Goal: Check status: Check status

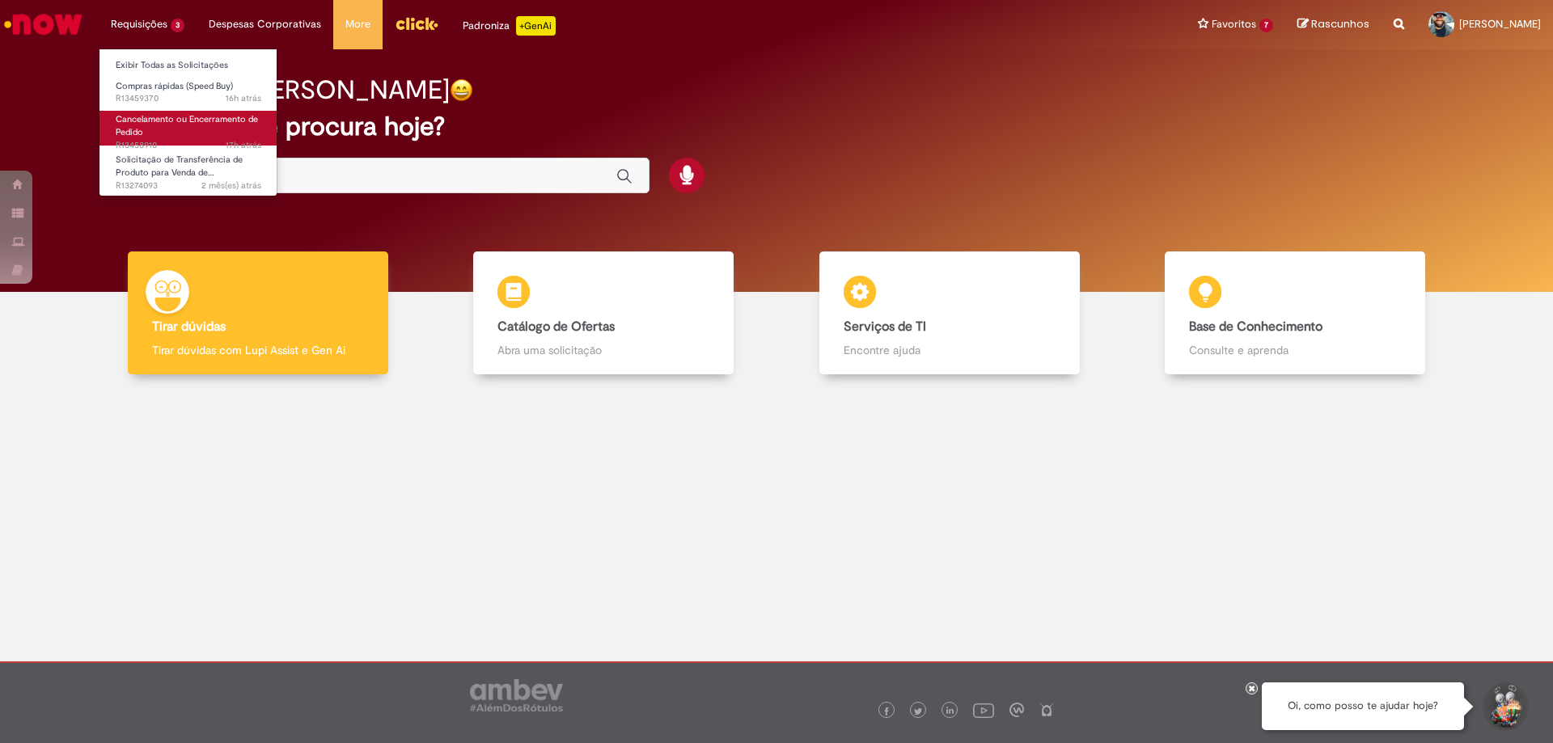
click at [176, 120] on span "Cancelamento ou Encerramento de Pedido" at bounding box center [187, 125] width 142 height 25
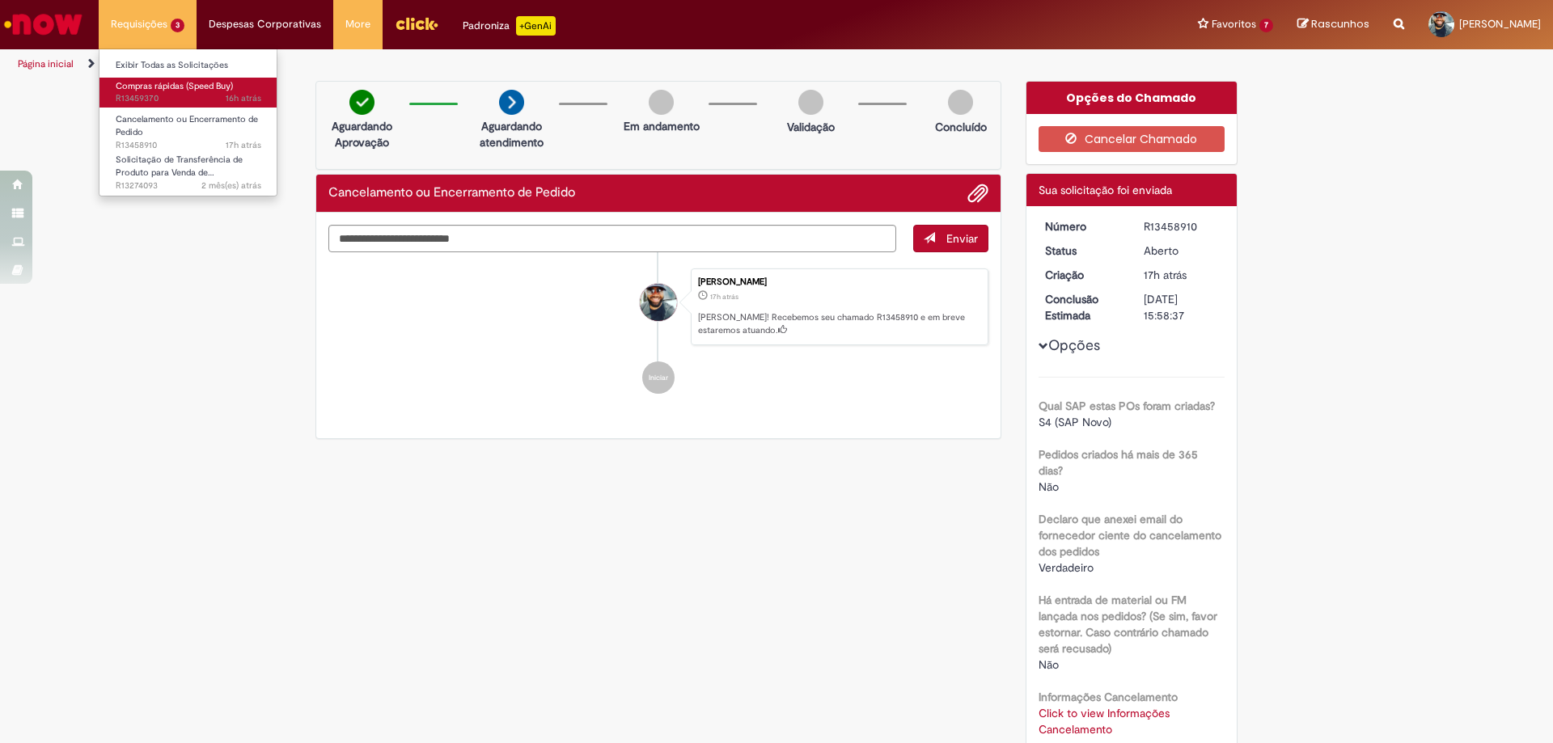
click at [167, 90] on span "Compras rápidas (Speed Buy)" at bounding box center [174, 86] width 117 height 12
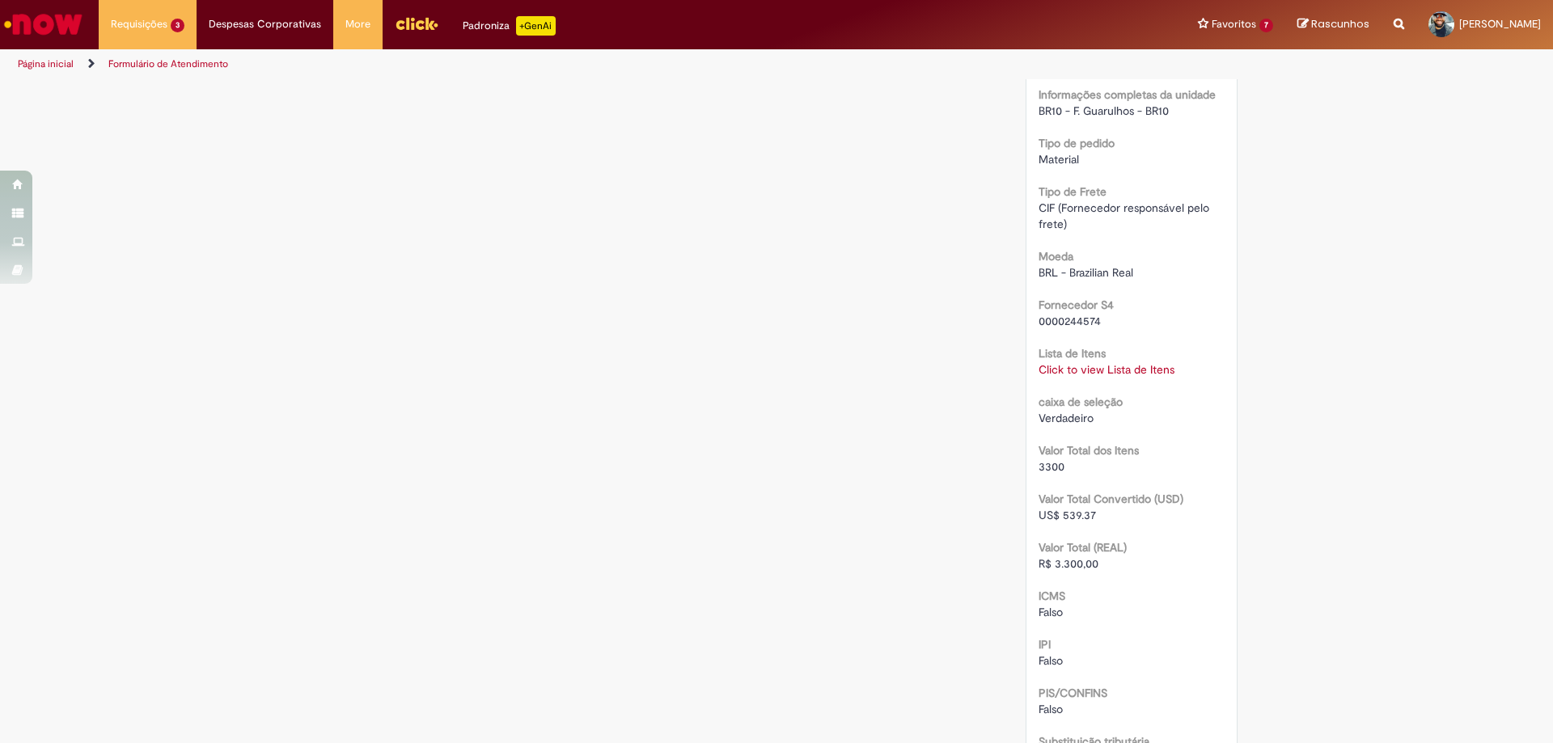
scroll to position [1630, 0]
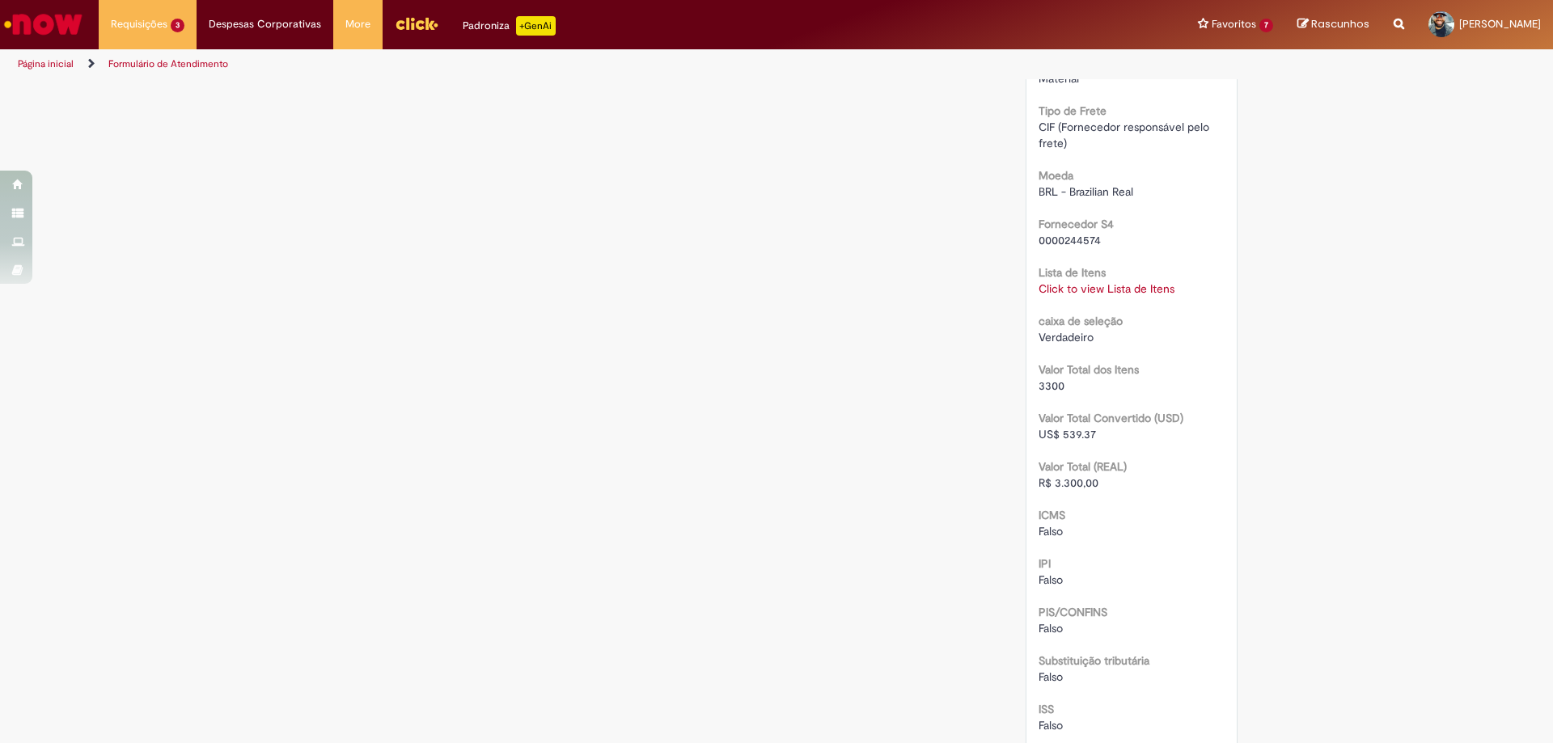
click at [1102, 296] on link "Click to view Lista de Itens" at bounding box center [1107, 289] width 136 height 15
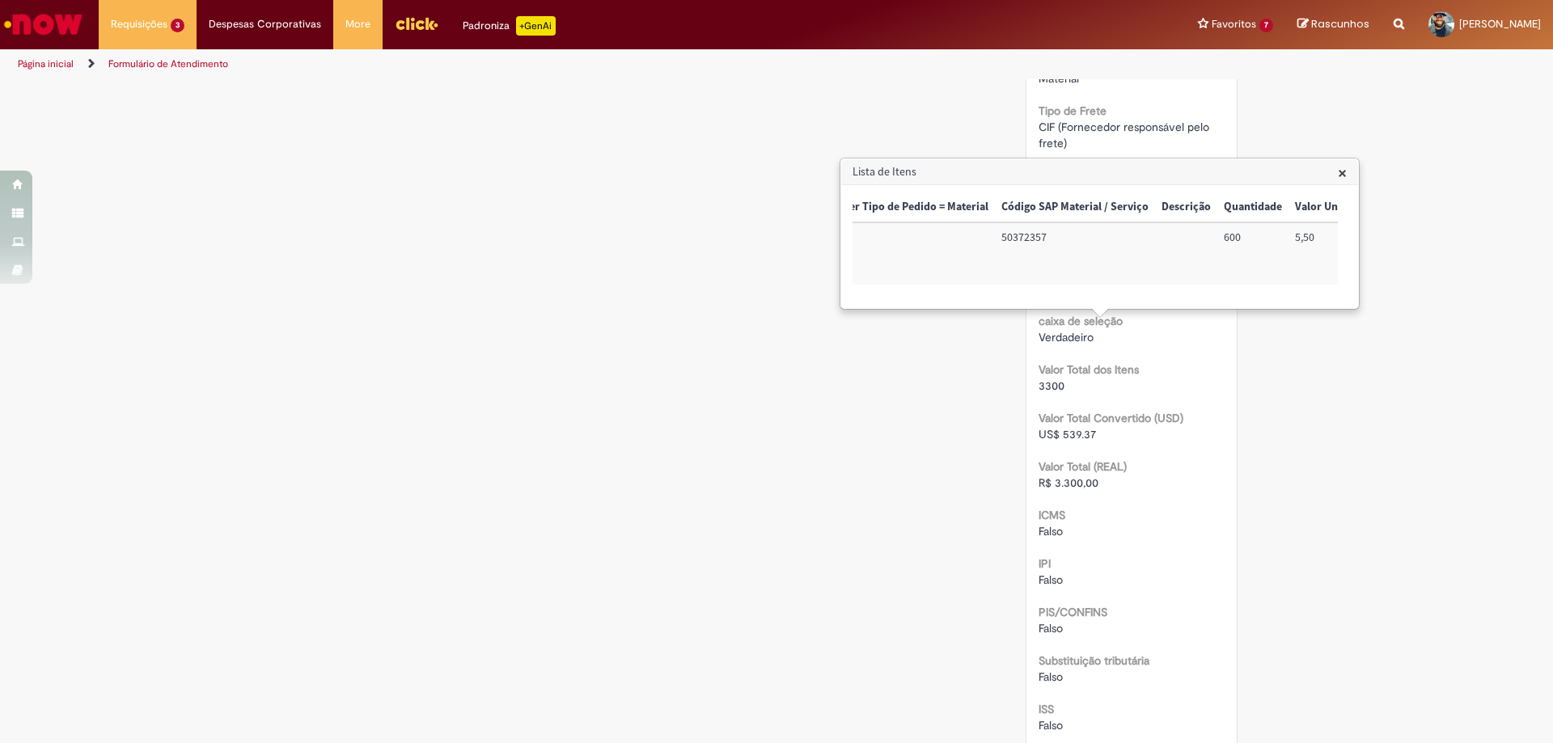
scroll to position [0, 44]
drag, startPoint x: 992, startPoint y: 238, endPoint x: 1036, endPoint y: 237, distance: 44.5
click at [1036, 237] on td "50372357" at bounding box center [1065, 253] width 160 height 62
copy td "50372357"
click at [1341, 178] on span "×" at bounding box center [1342, 172] width 9 height 22
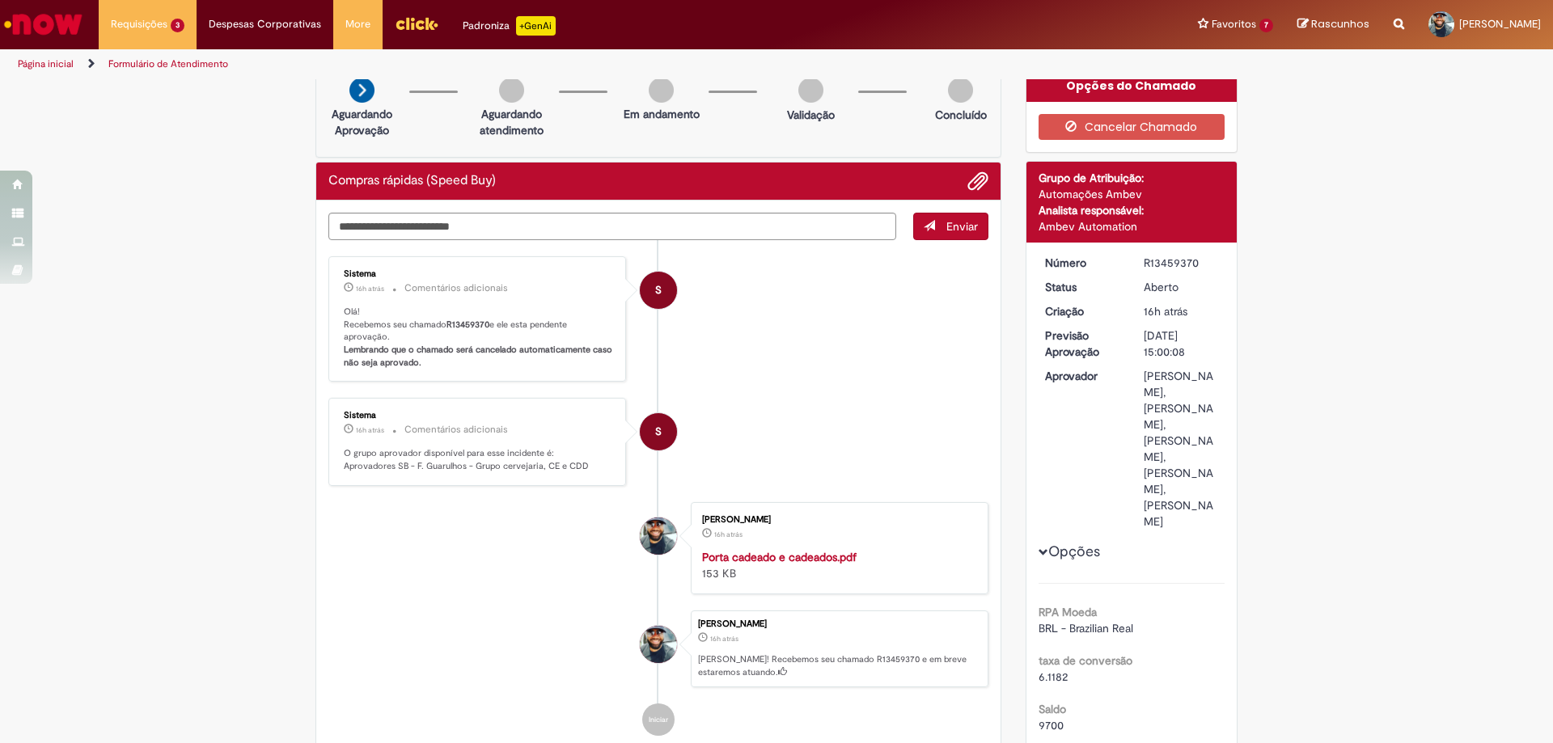
scroll to position [0, 0]
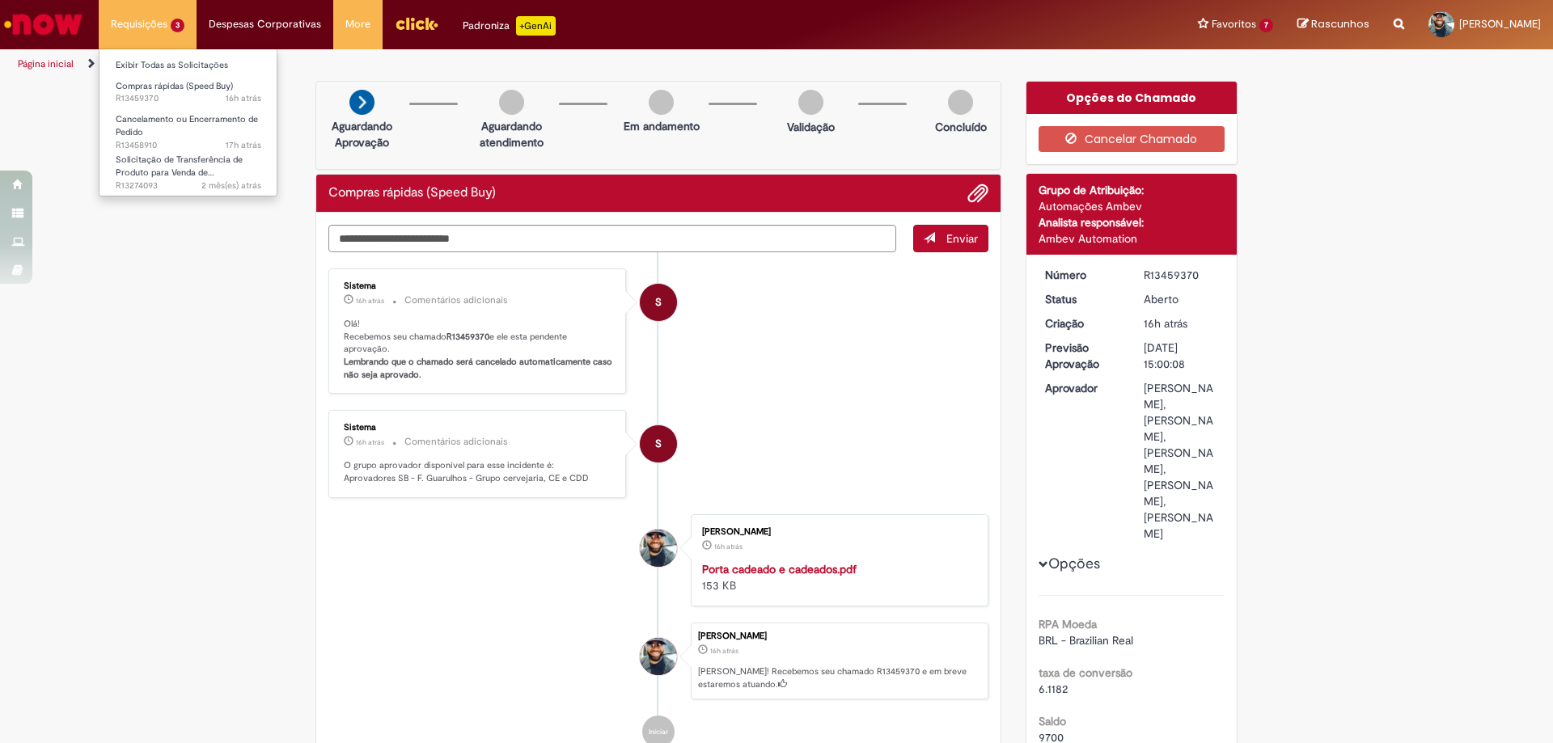
click at [146, 23] on li "Requisições 3 Exibir Todas as Solicitações Compras rápidas (Speed Buy) 16h atrá…" at bounding box center [148, 24] width 98 height 49
click at [165, 100] on span "16h atrás 16 horas atrás R13459370" at bounding box center [189, 98] width 146 height 13
click at [169, 121] on span "Cancelamento ou Encerramento de Pedido" at bounding box center [187, 125] width 142 height 25
click at [165, 95] on span "16h atrás 16 horas atrás R13459370" at bounding box center [189, 98] width 146 height 13
click at [175, 156] on span "Solicitação de Transferência de Produto para Venda de…" at bounding box center [179, 166] width 127 height 25
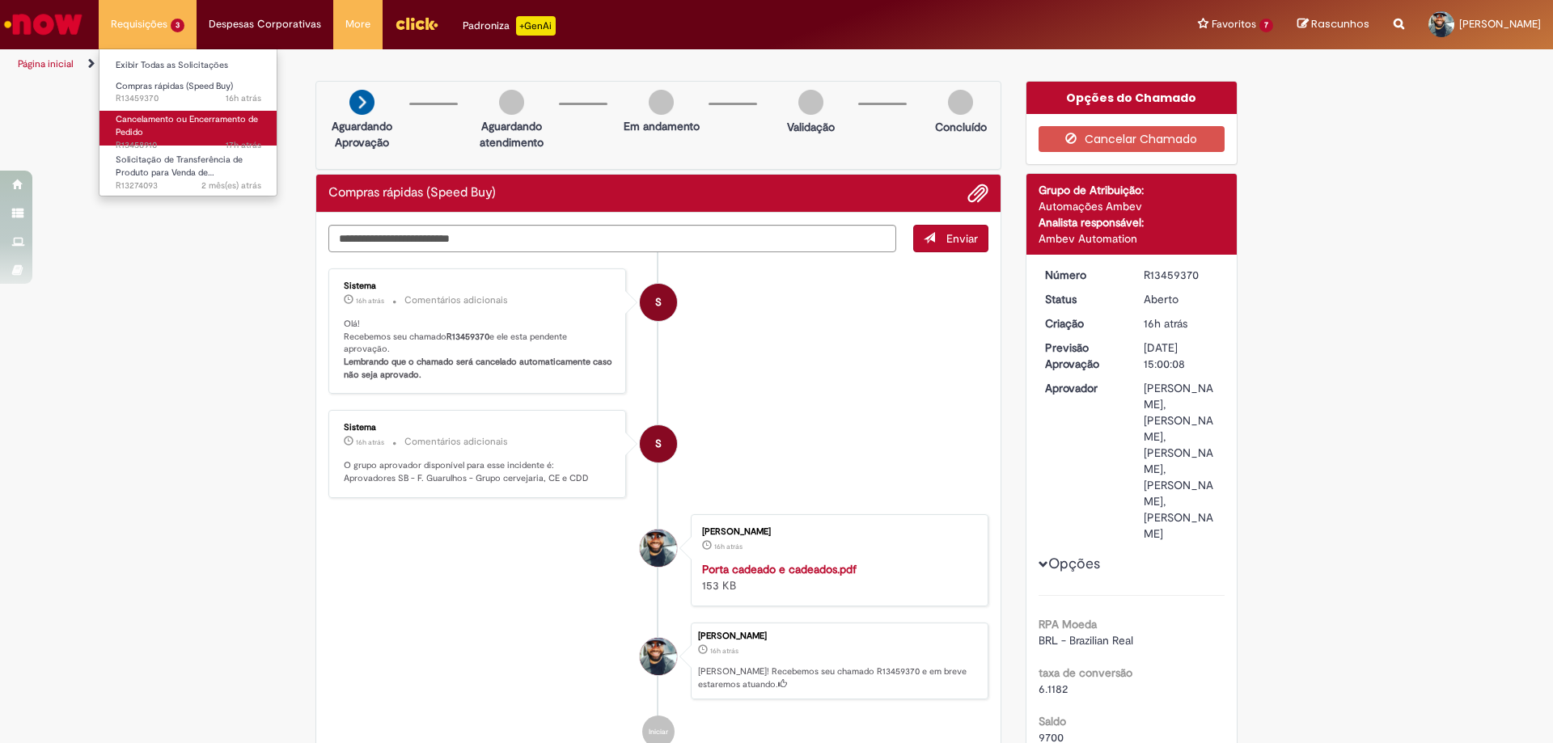
click at [158, 114] on span "Cancelamento ou Encerramento de Pedido" at bounding box center [187, 125] width 142 height 25
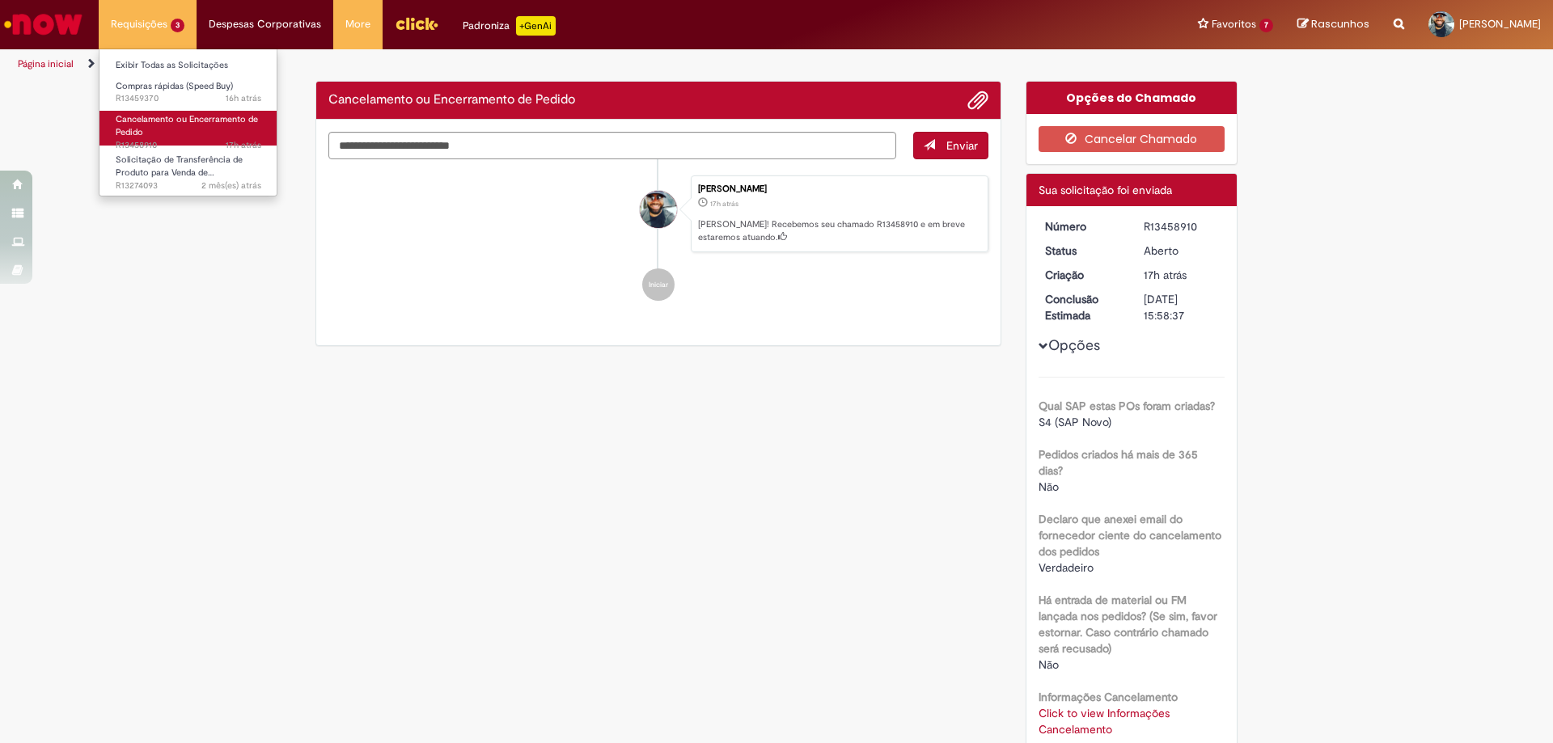
click at [167, 116] on span "Cancelamento ou Encerramento de Pedido" at bounding box center [187, 125] width 142 height 25
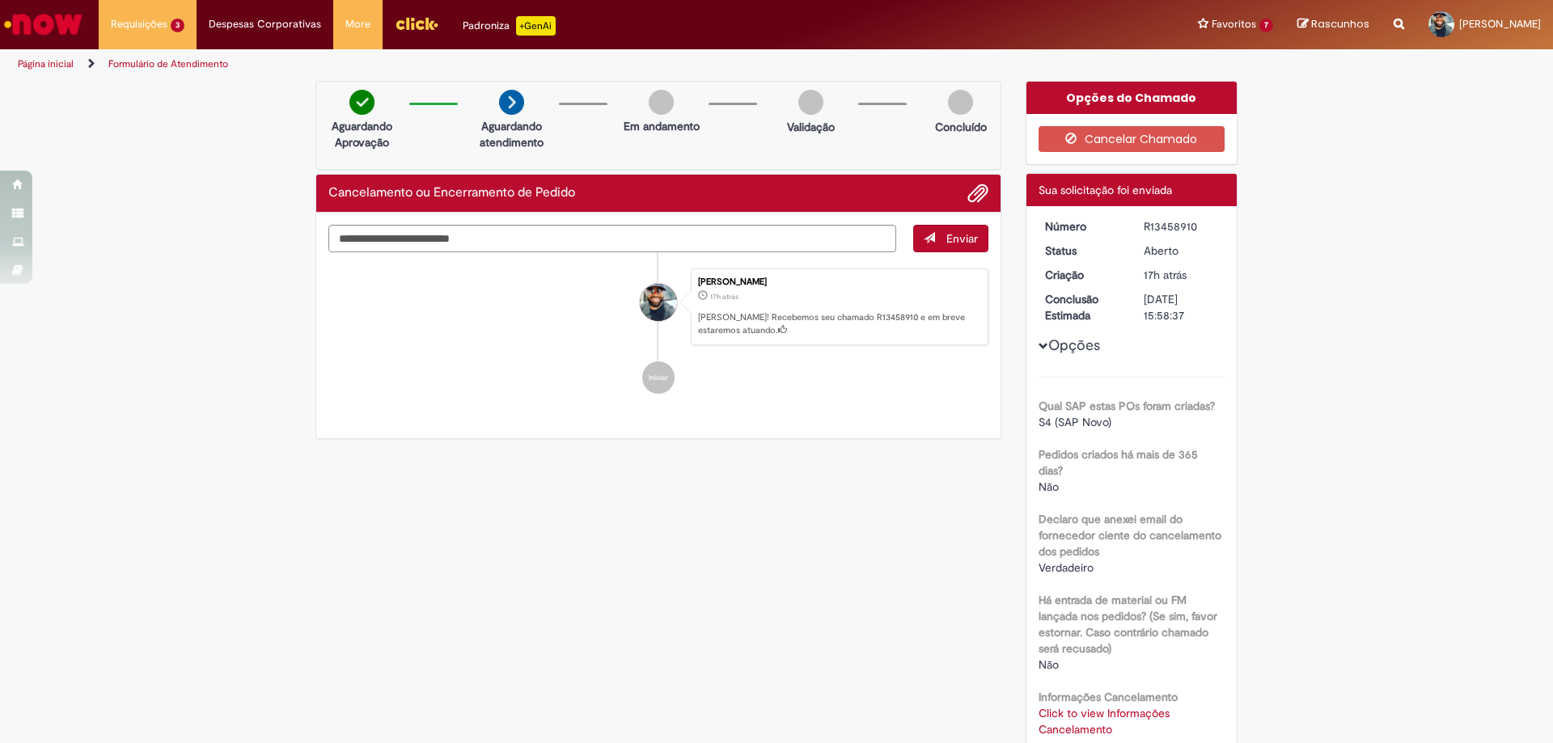
scroll to position [290, 0]
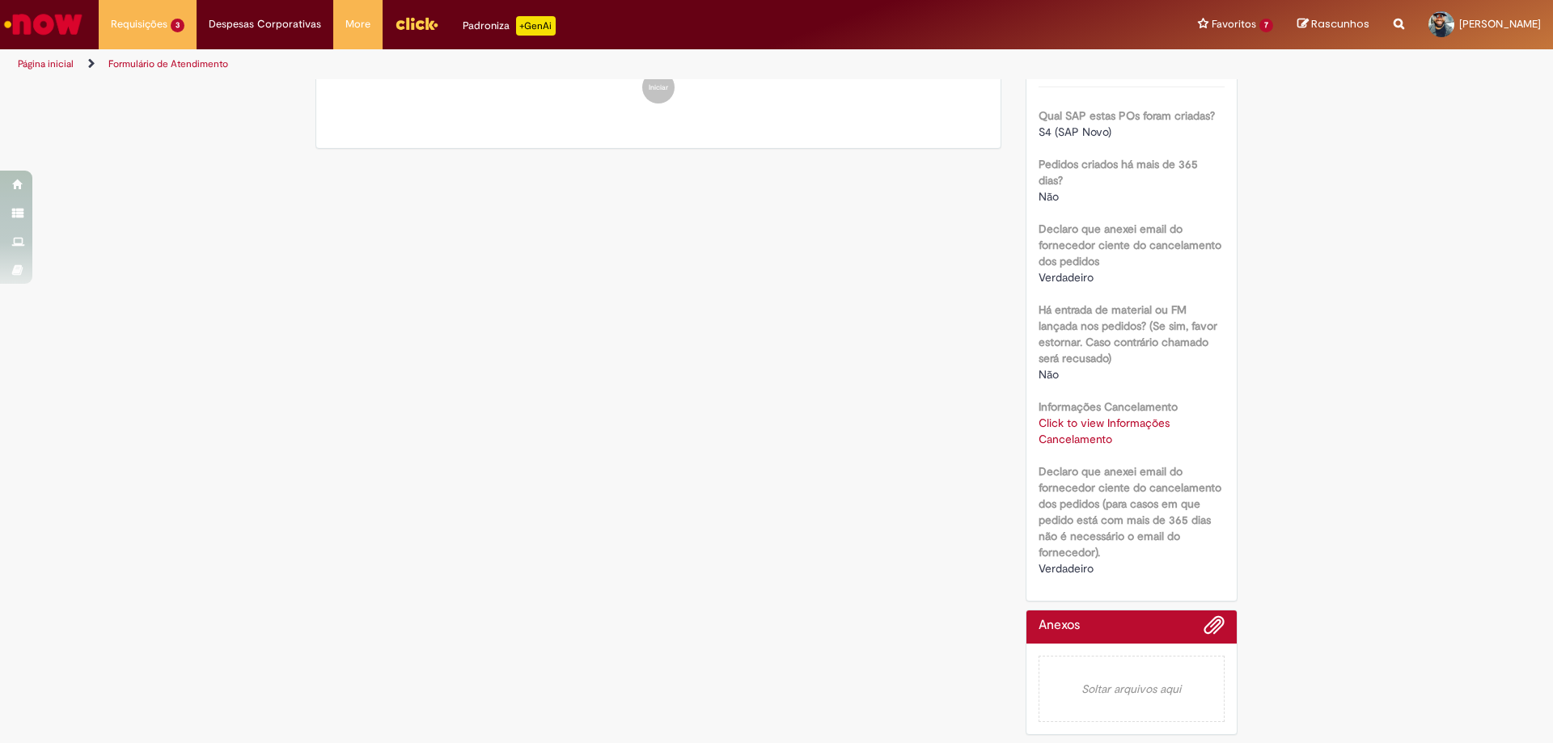
click at [1118, 426] on link "Click to view Informações Cancelamento" at bounding box center [1104, 431] width 131 height 31
drag, startPoint x: 1091, startPoint y: 368, endPoint x: 1154, endPoint y: 372, distance: 63.2
click at [1154, 372] on td "4501379352" at bounding box center [1139, 368] width 106 height 30
copy td "4501379352"
